Goal: Find specific page/section

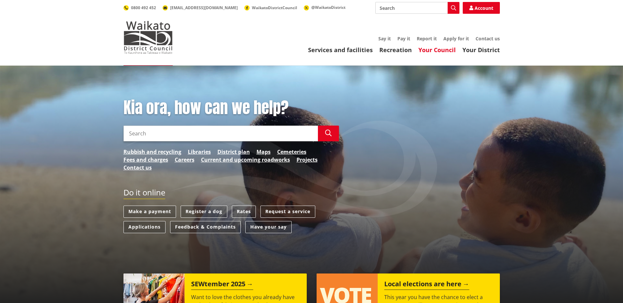
click at [429, 49] on link "Your Council" at bounding box center [436, 50] width 37 height 8
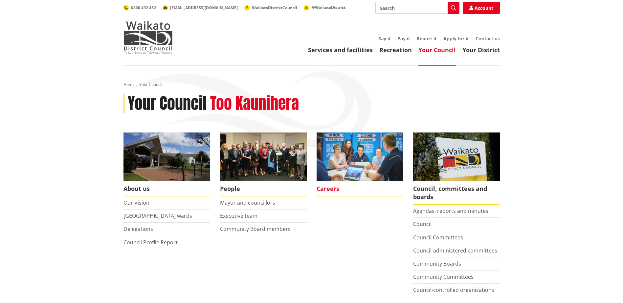
click at [332, 188] on span "Careers" at bounding box center [359, 189] width 87 height 15
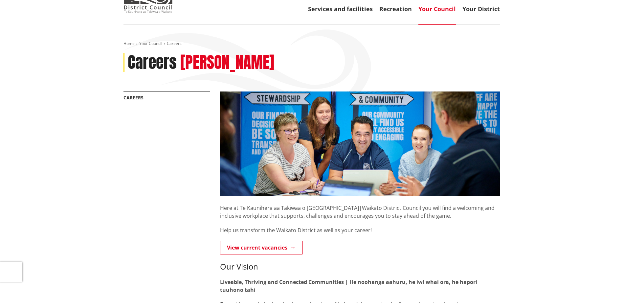
scroll to position [164, 0]
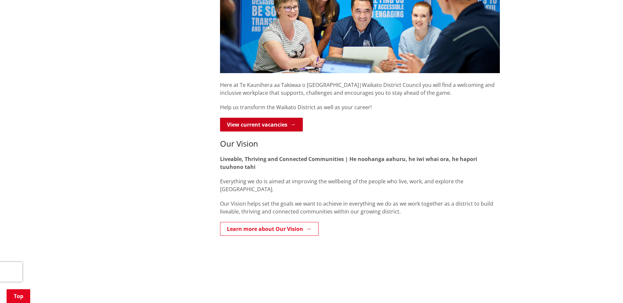
click at [278, 123] on link "View current vacancies" at bounding box center [261, 125] width 83 height 14
